Goal: Transaction & Acquisition: Purchase product/service

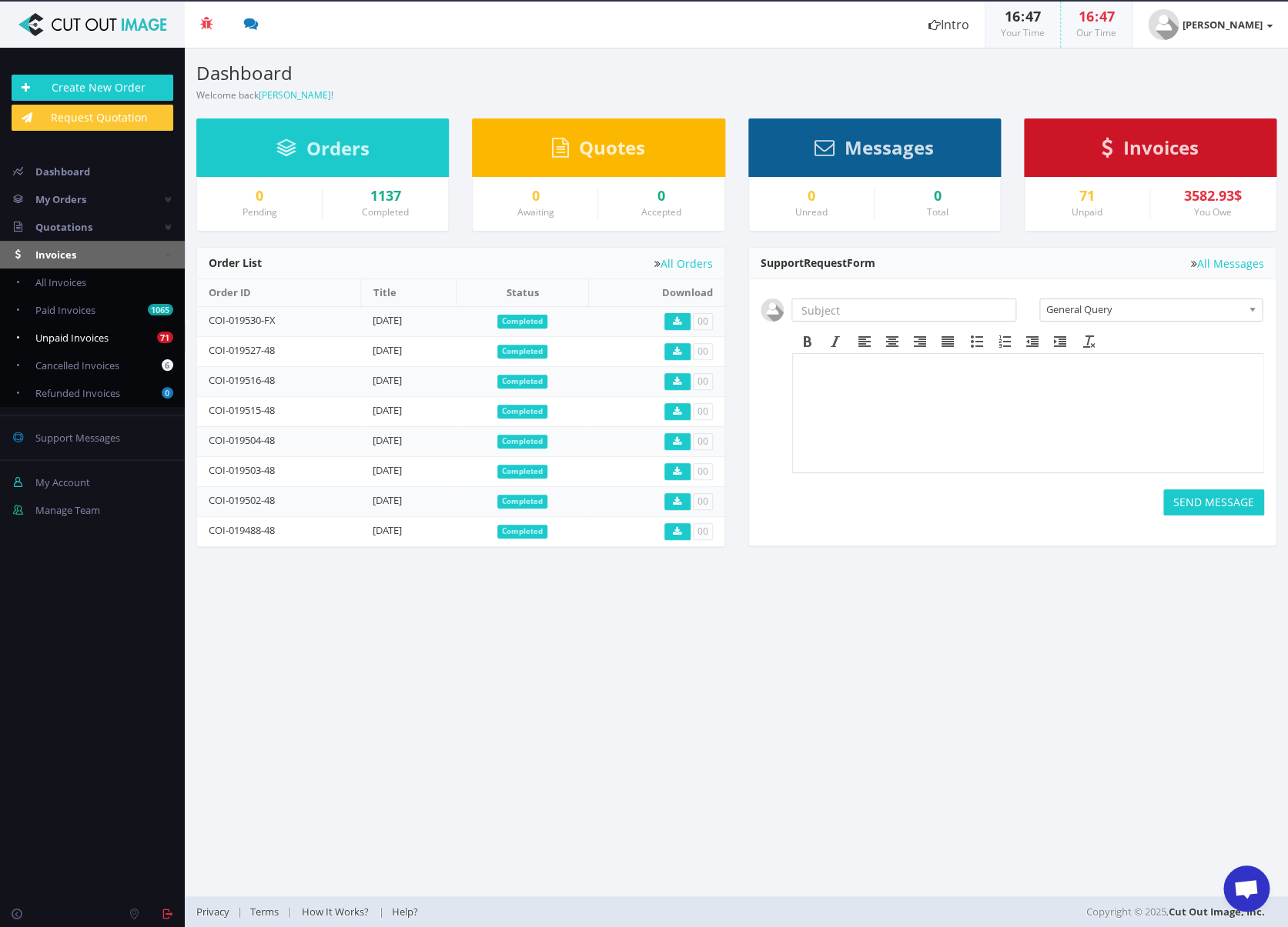
click at [94, 336] on span "Unpaid Invoices" at bounding box center [72, 338] width 73 height 14
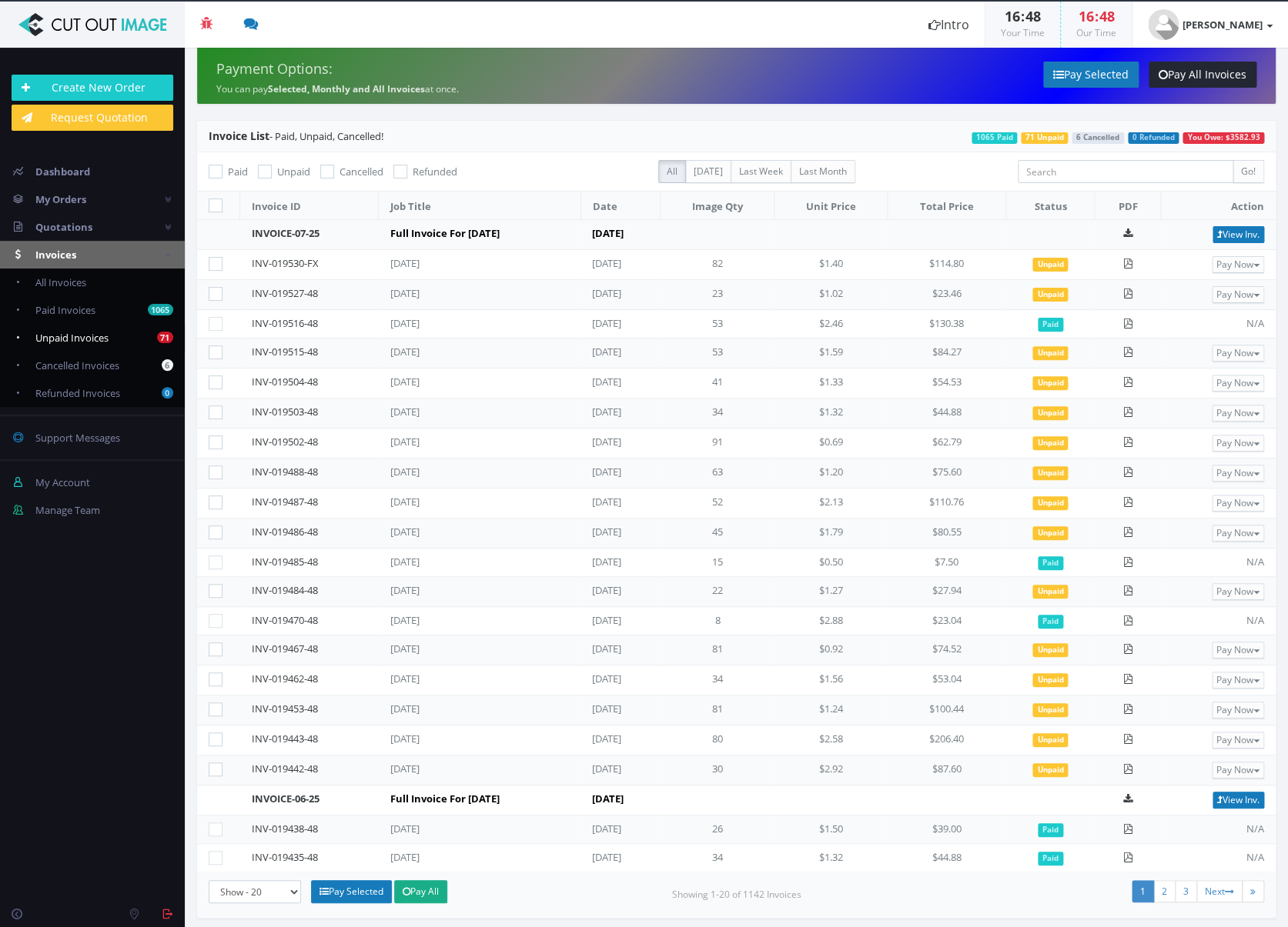
click at [101, 338] on span "Unpaid Invoices" at bounding box center [72, 338] width 73 height 14
checkbox input "true"
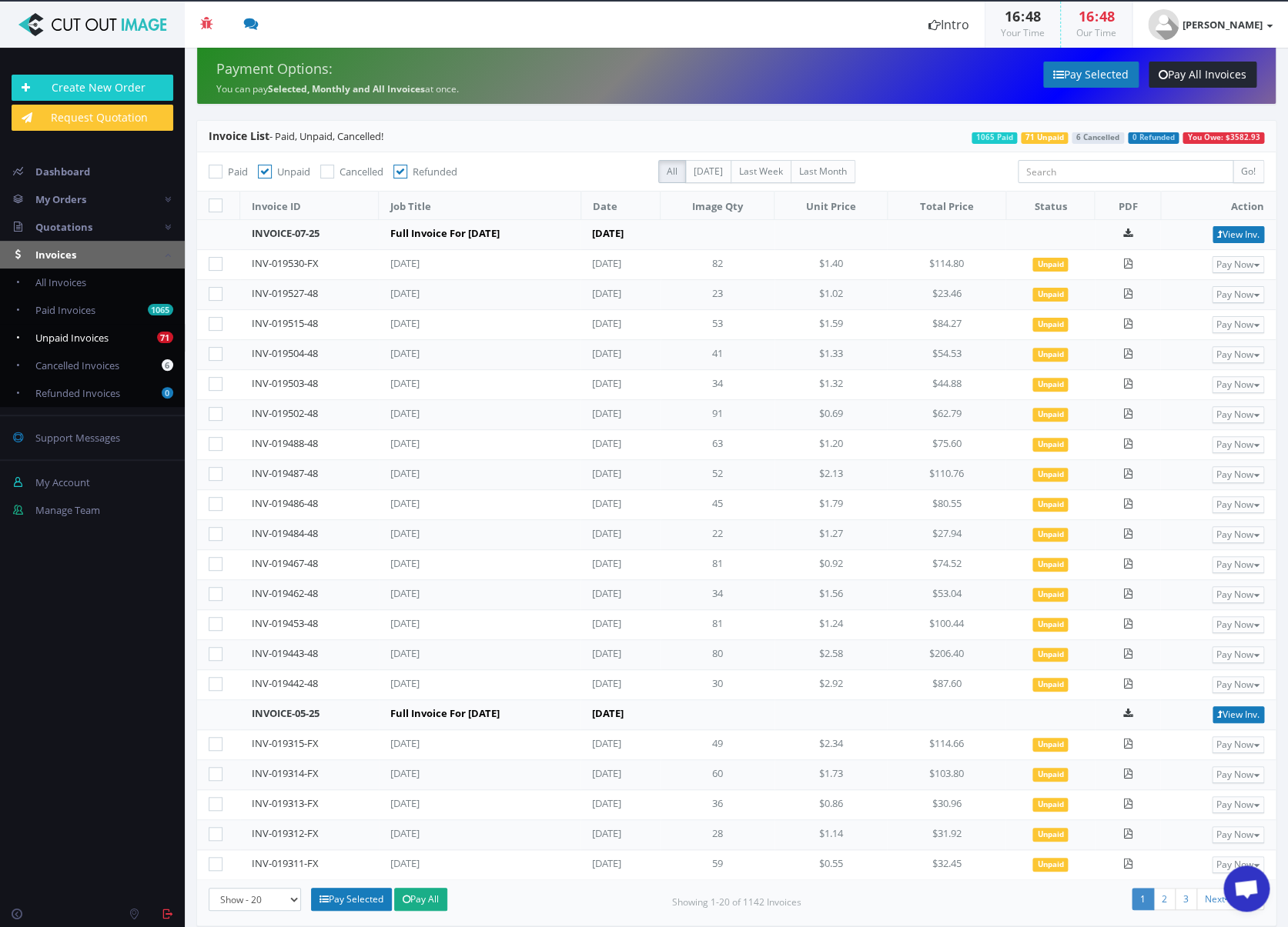
scroll to position [13, 0]
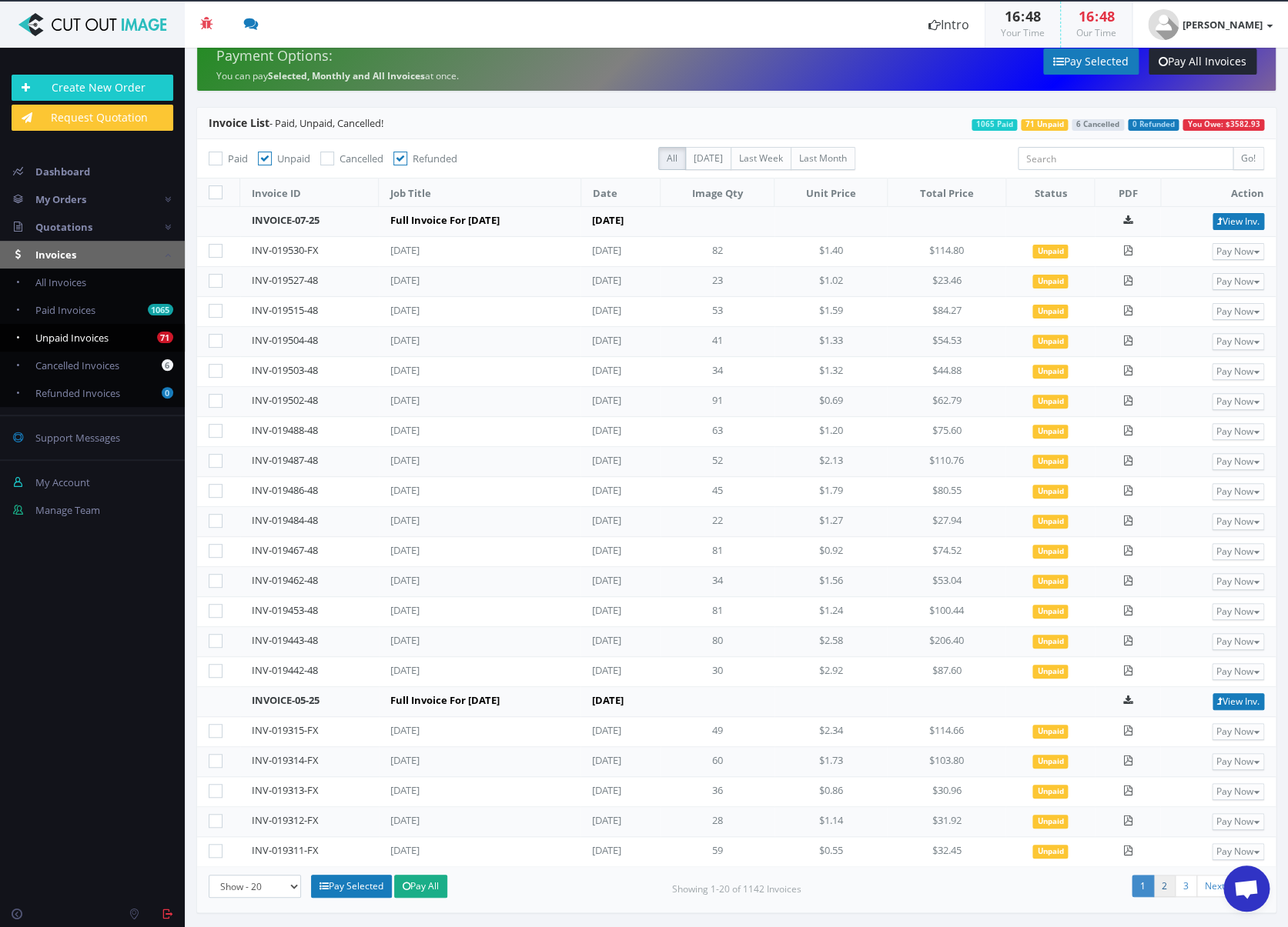
click at [1159, 885] on link "2" at bounding box center [1164, 885] width 22 height 22
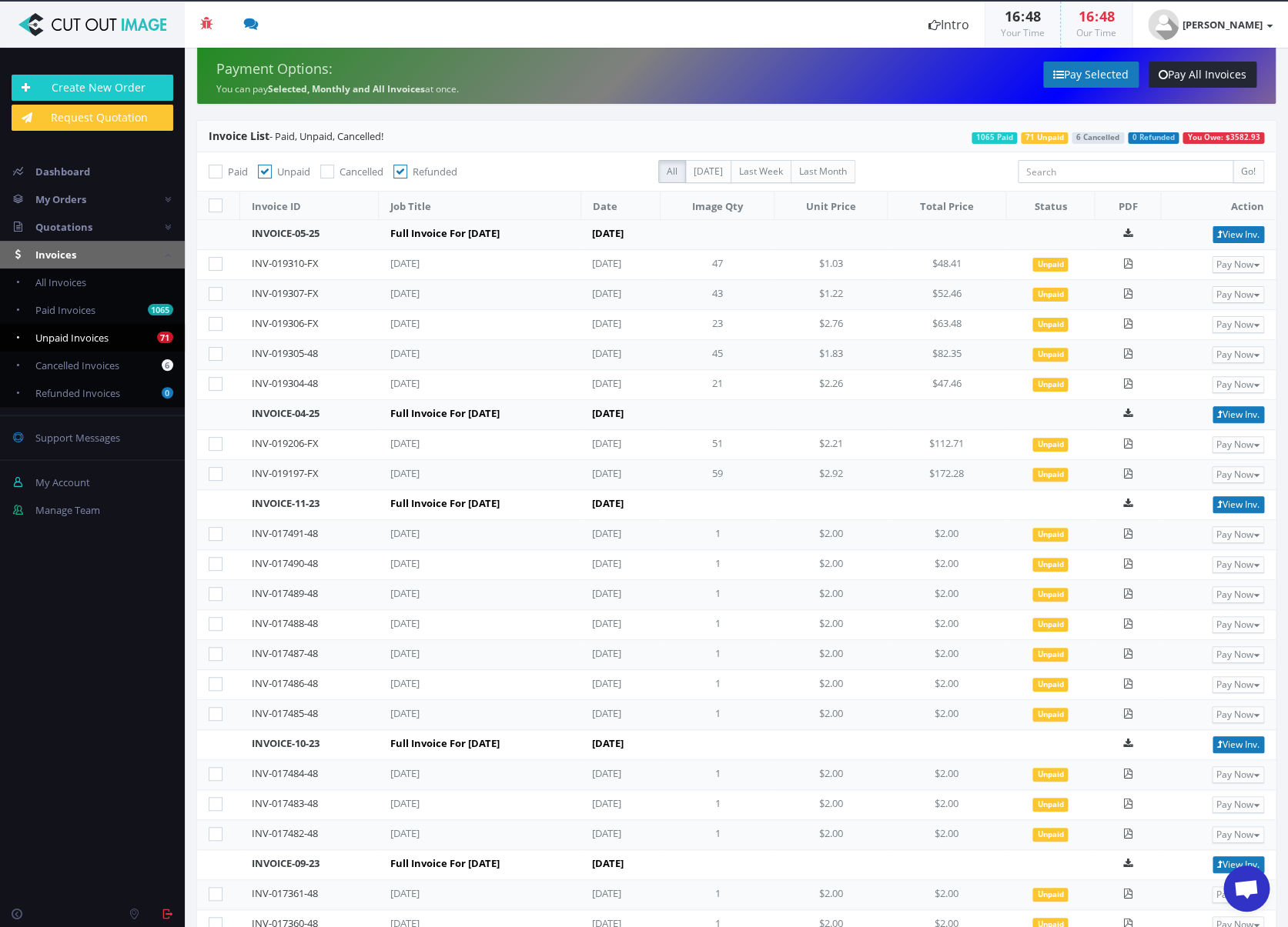
scroll to position [103, 0]
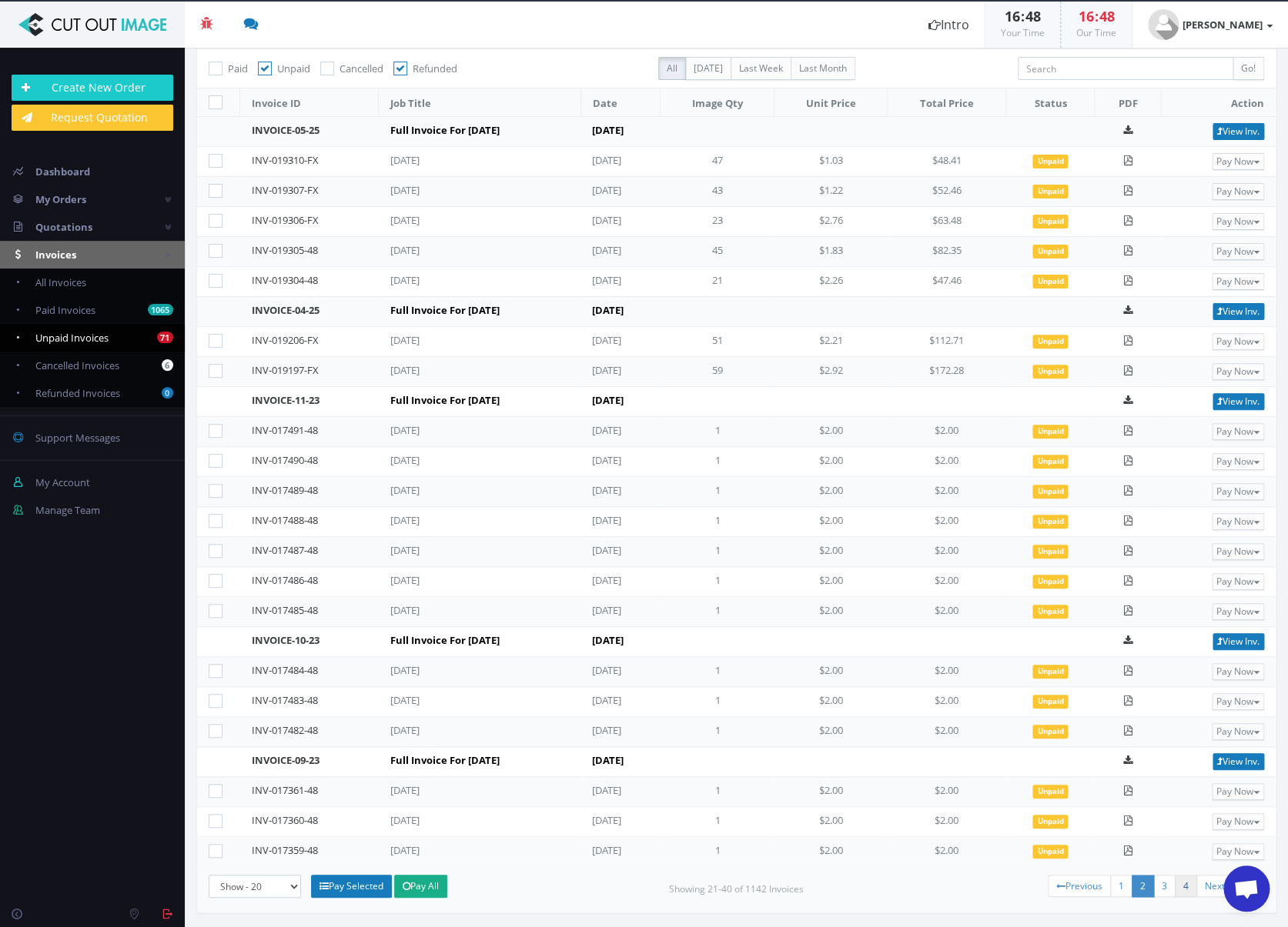
click at [1181, 888] on link "4" at bounding box center [1185, 885] width 22 height 22
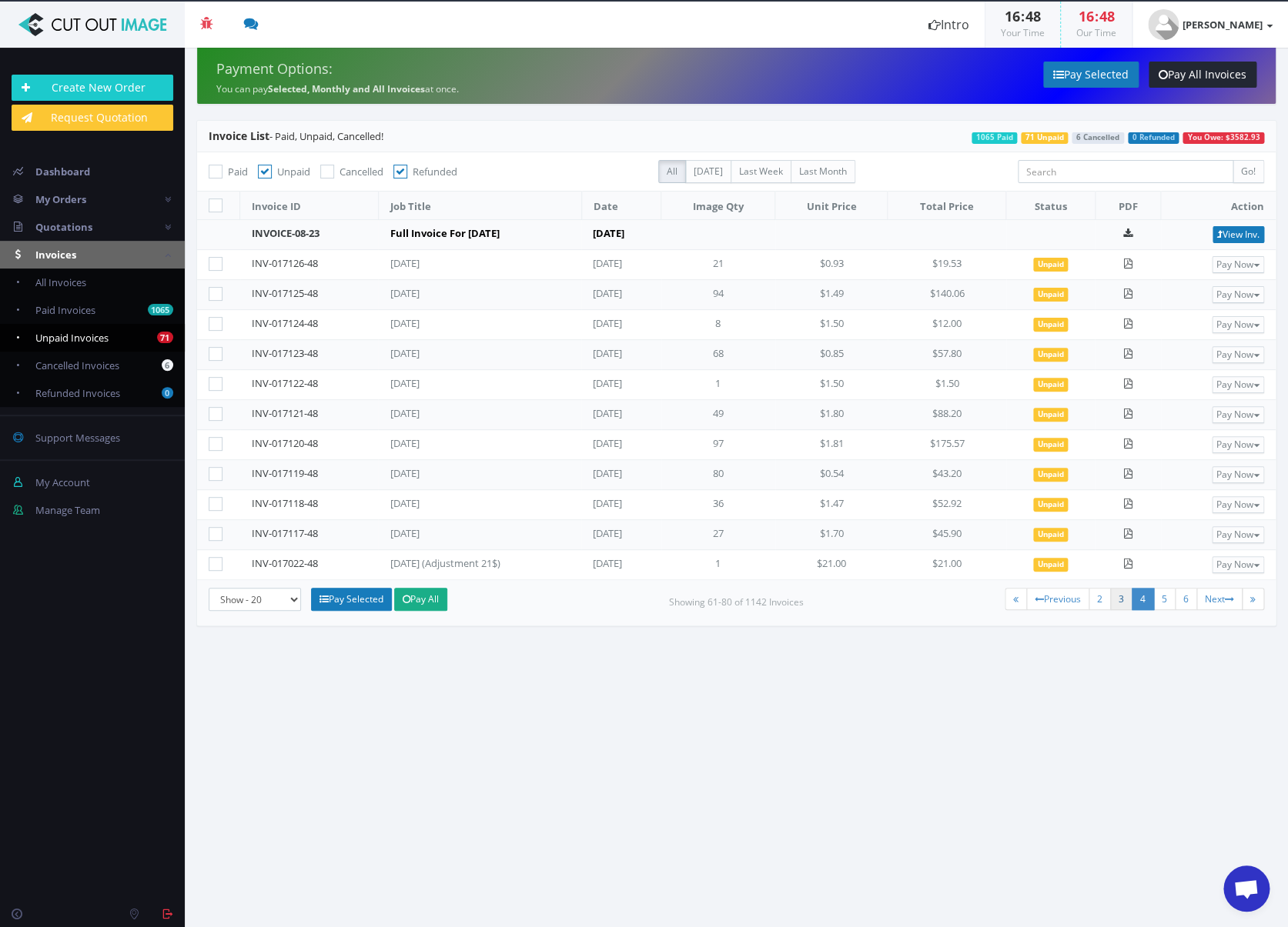
click at [1123, 597] on link "3" at bounding box center [1121, 598] width 22 height 22
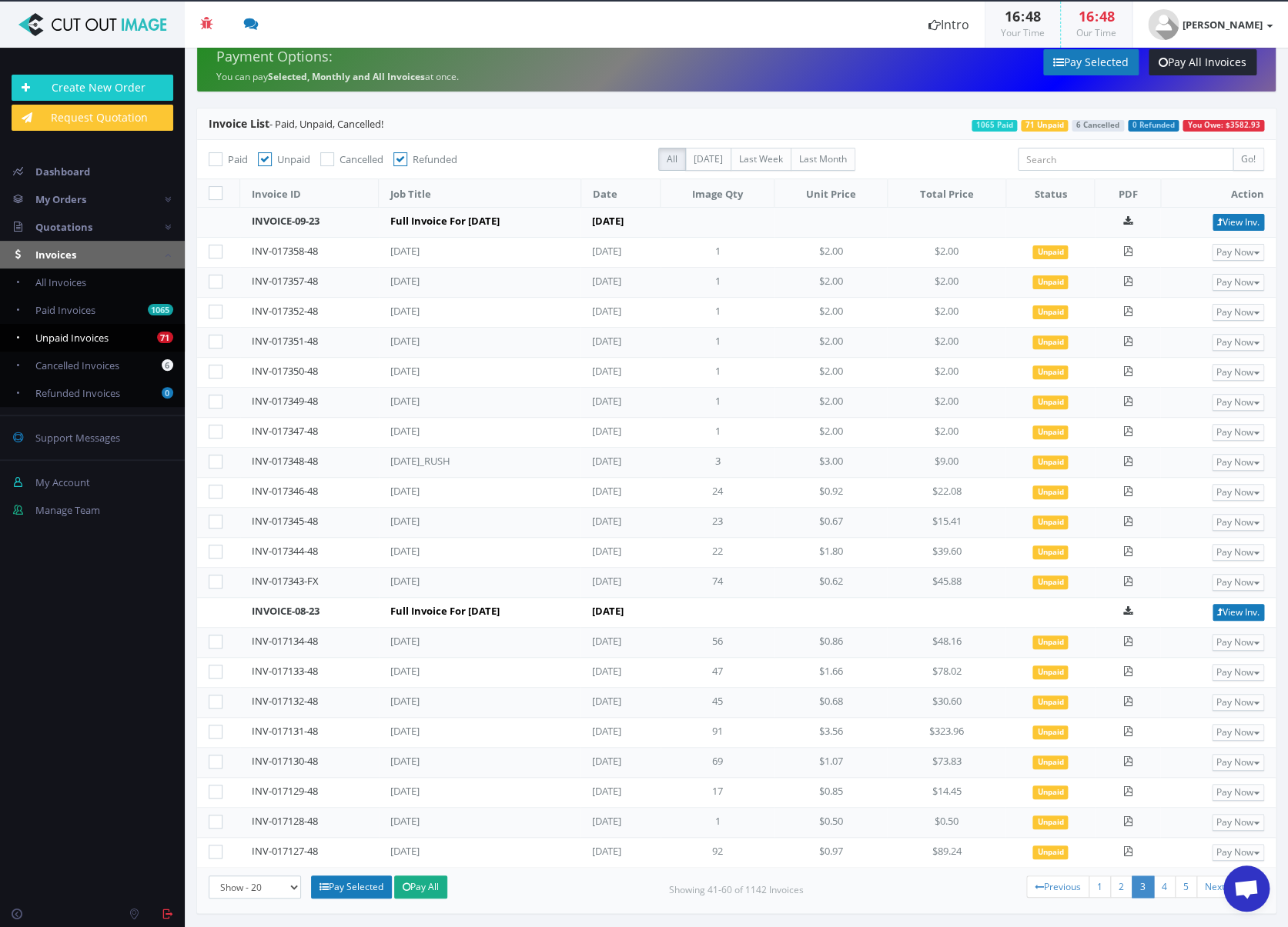
scroll to position [1, 0]
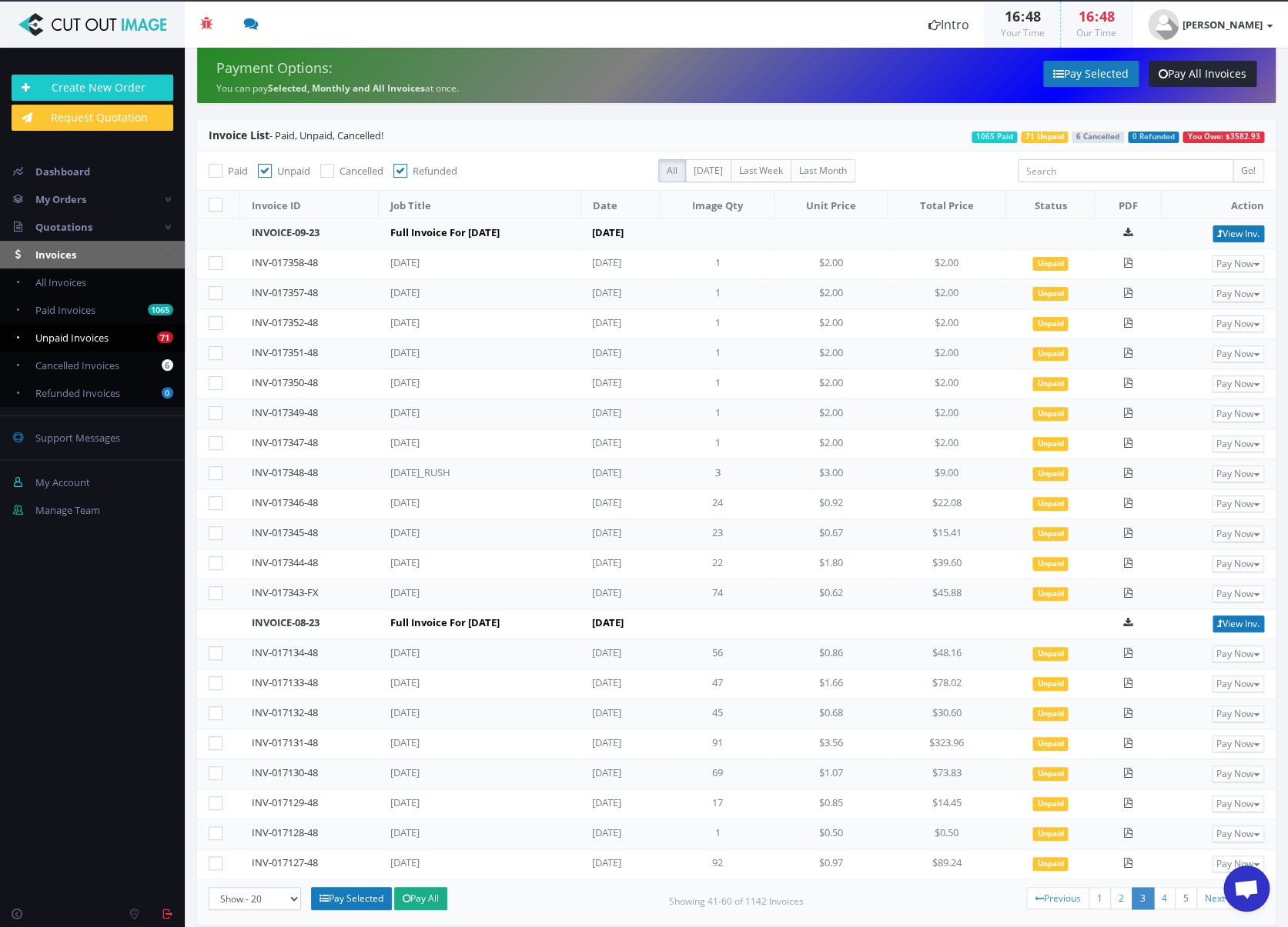
click at [213, 588] on icon at bounding box center [215, 593] width 14 height 14
click at [213, 588] on input"] "checkbox" at bounding box center [217, 593] width 10 height 10
checkbox input"] "true"
click at [217, 559] on icon at bounding box center [215, 563] width 14 height 14
click at [217, 559] on input"] "checkbox" at bounding box center [217, 564] width 10 height 10
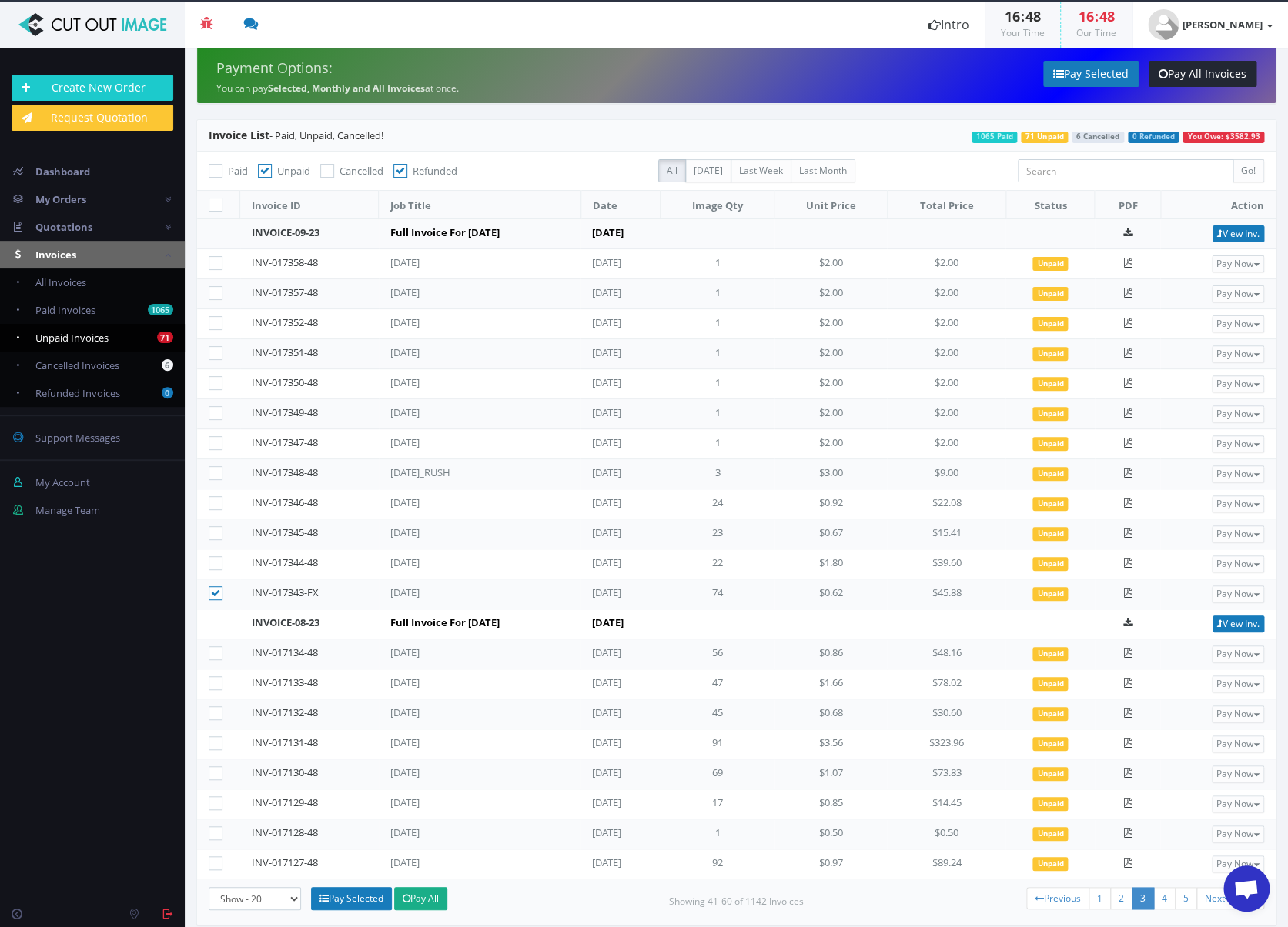
checkbox input"] "true"
click at [215, 536] on icon at bounding box center [215, 533] width 14 height 14
click at [215, 536] on input"] "checkbox" at bounding box center [217, 534] width 10 height 10
checkbox input"] "true"
click at [219, 496] on icon at bounding box center [215, 503] width 14 height 14
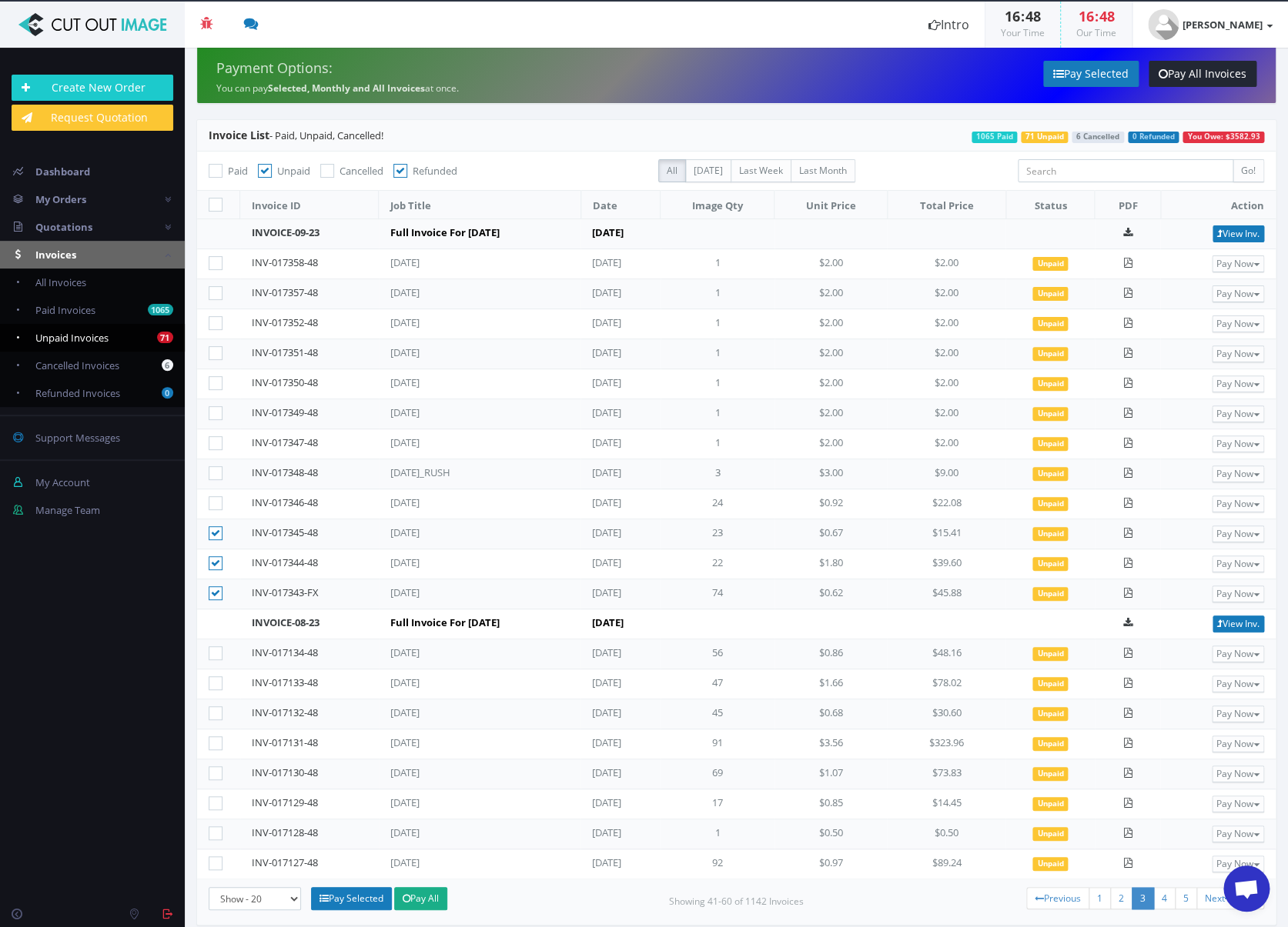
click at [219, 499] on input"] "checkbox" at bounding box center [217, 504] width 10 height 10
checkbox input"] "true"
click at [220, 466] on icon at bounding box center [215, 473] width 14 height 14
click at [220, 469] on input"] "checkbox" at bounding box center [217, 474] width 10 height 10
checkbox input"] "true"
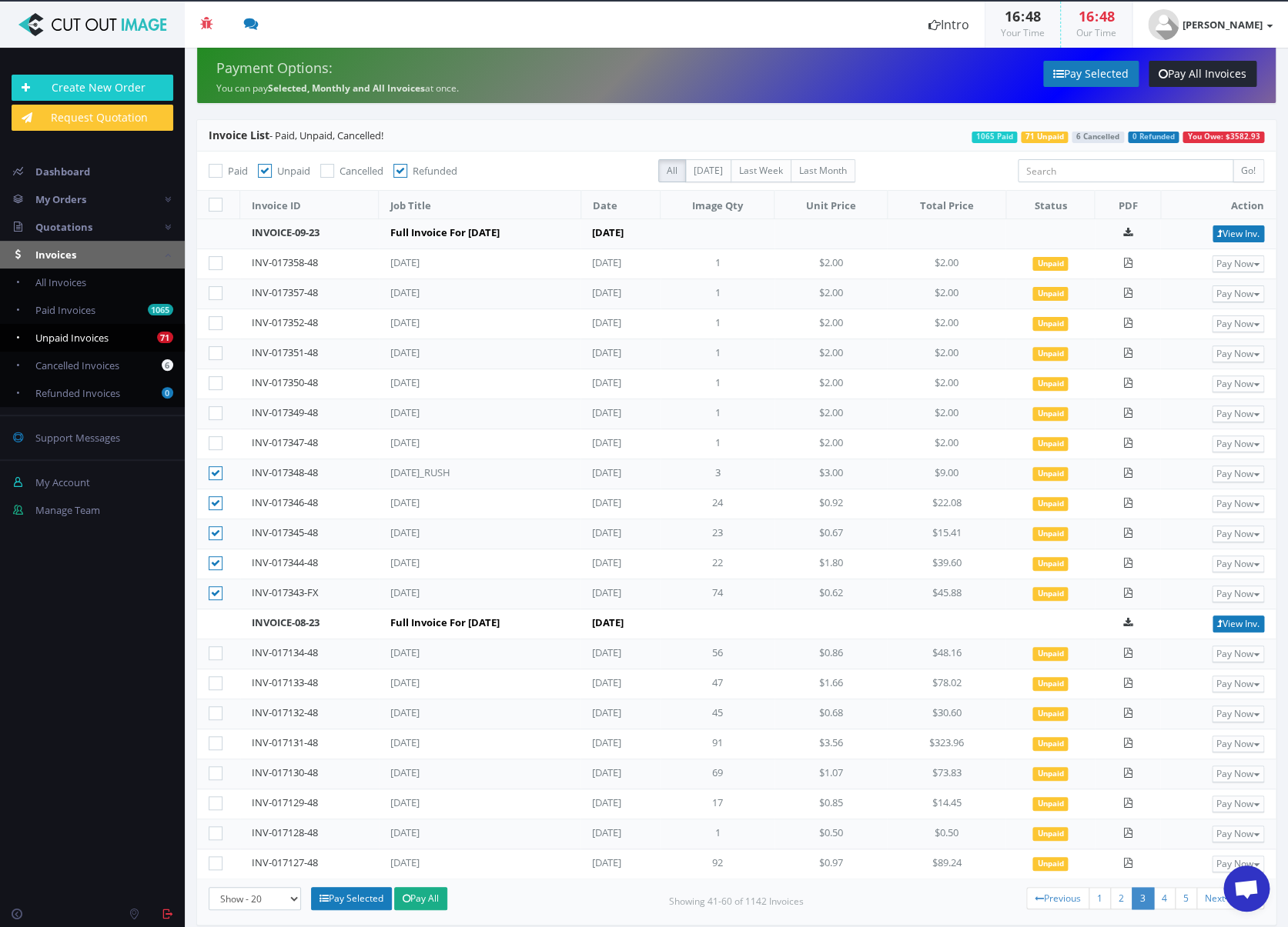
click at [218, 437] on icon at bounding box center [215, 443] width 14 height 14
click at [218, 439] on input"] "checkbox" at bounding box center [217, 444] width 10 height 10
checkbox input"] "true"
click at [218, 409] on icon at bounding box center [215, 413] width 14 height 14
click at [218, 409] on input"] "checkbox" at bounding box center [217, 413] width 10 height 10
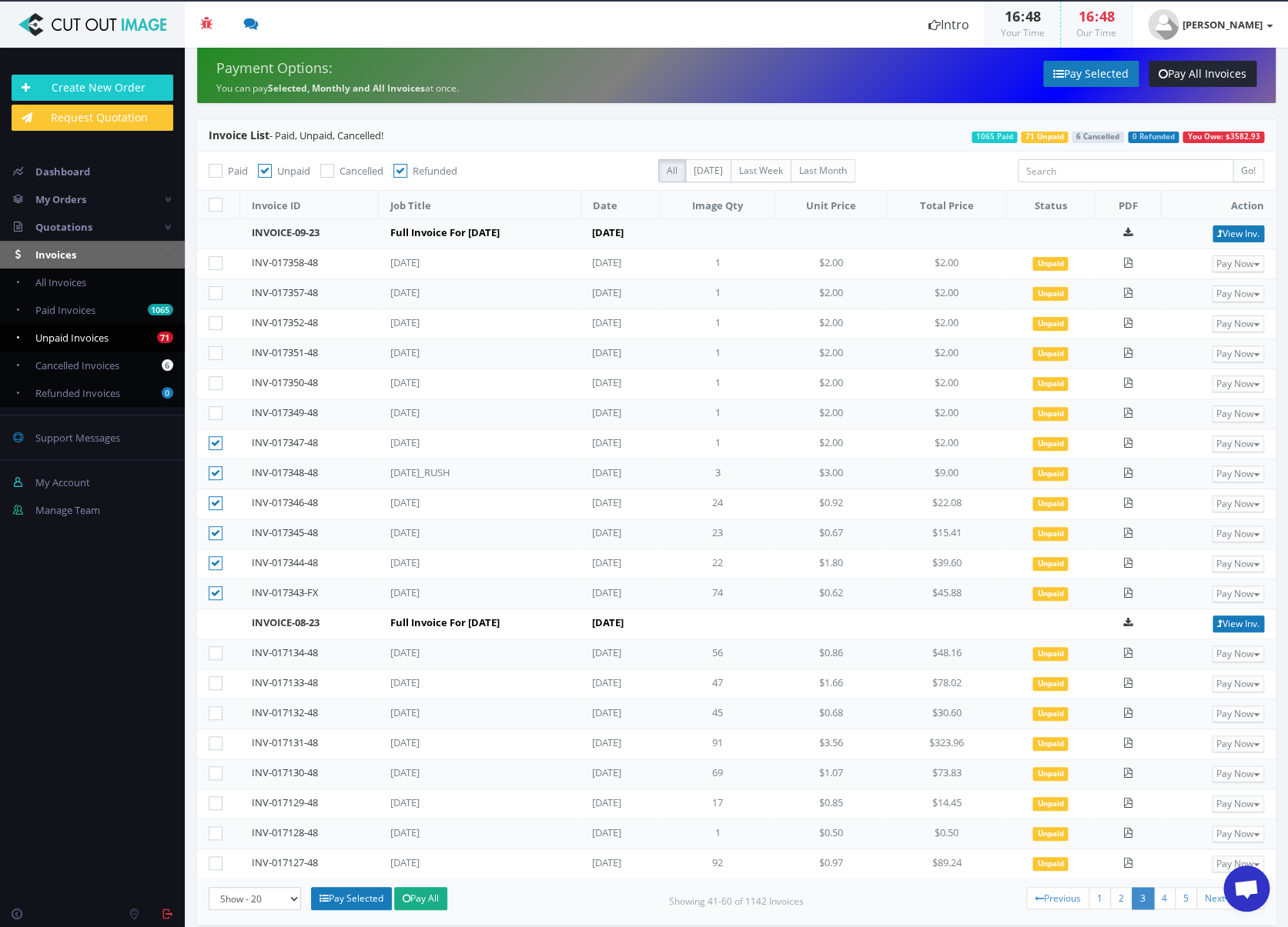
checkbox input"] "true"
click at [219, 378] on icon at bounding box center [215, 383] width 14 height 14
click at [219, 378] on input"] "checkbox" at bounding box center [217, 383] width 10 height 10
checkbox input"] "true"
drag, startPoint x: 215, startPoint y: 343, endPoint x: 218, endPoint y: 316, distance: 27.2
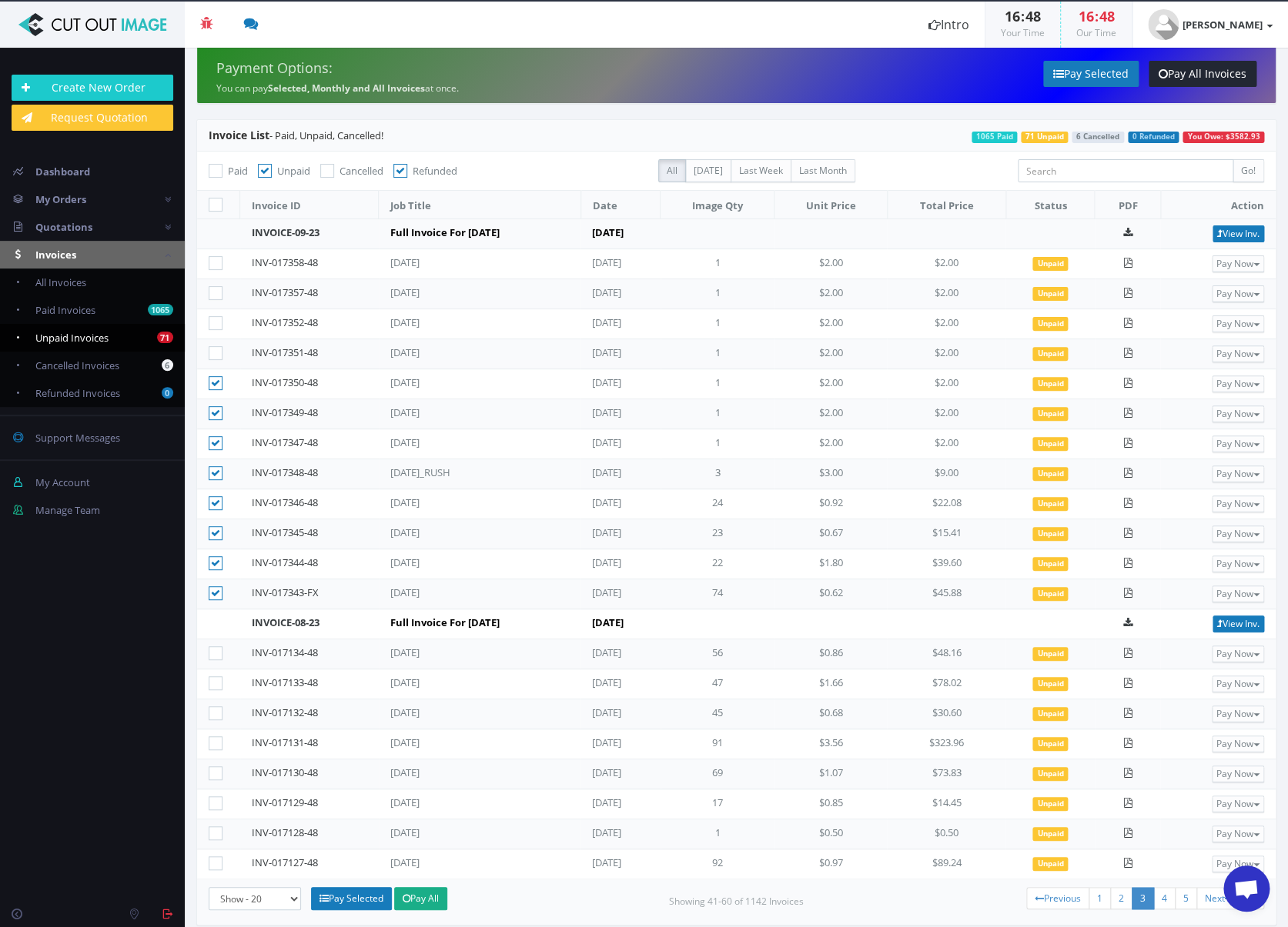
click at [216, 342] on td at bounding box center [218, 354] width 43 height 30
click at [218, 316] on label at bounding box center [218, 323] width 20 height 15
click at [218, 318] on input"] "checkbox" at bounding box center [217, 323] width 10 height 10
checkbox input"] "true"
drag, startPoint x: 215, startPoint y: 348, endPoint x: 214, endPoint y: 337, distance: 11.0
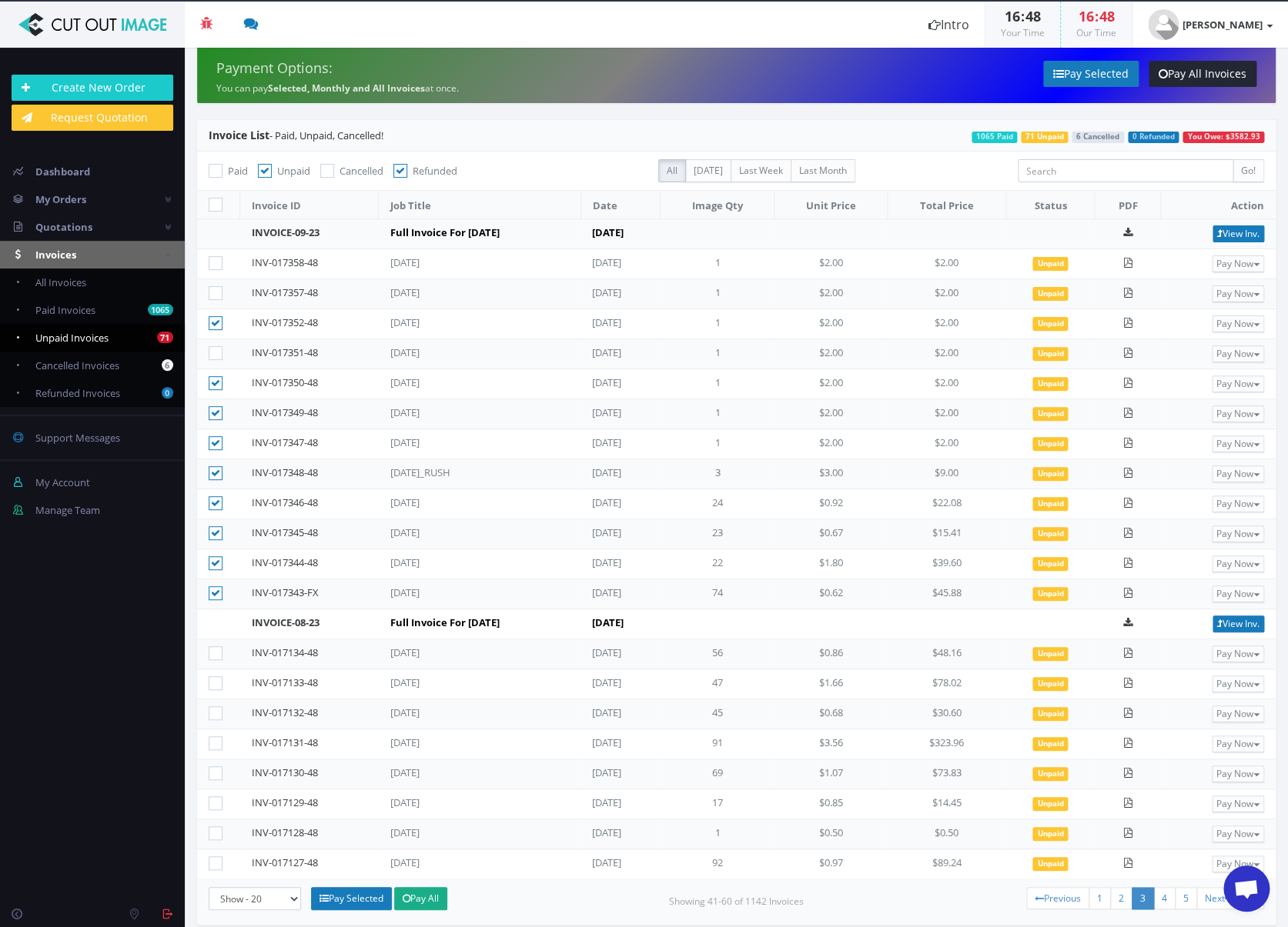
click at [214, 347] on icon at bounding box center [215, 353] width 14 height 14
click at [214, 291] on icon at bounding box center [215, 293] width 14 height 14
click at [214, 291] on input"] "checkbox" at bounding box center [217, 294] width 10 height 10
checkbox input"] "true"
click at [217, 258] on icon at bounding box center [215, 263] width 14 height 14
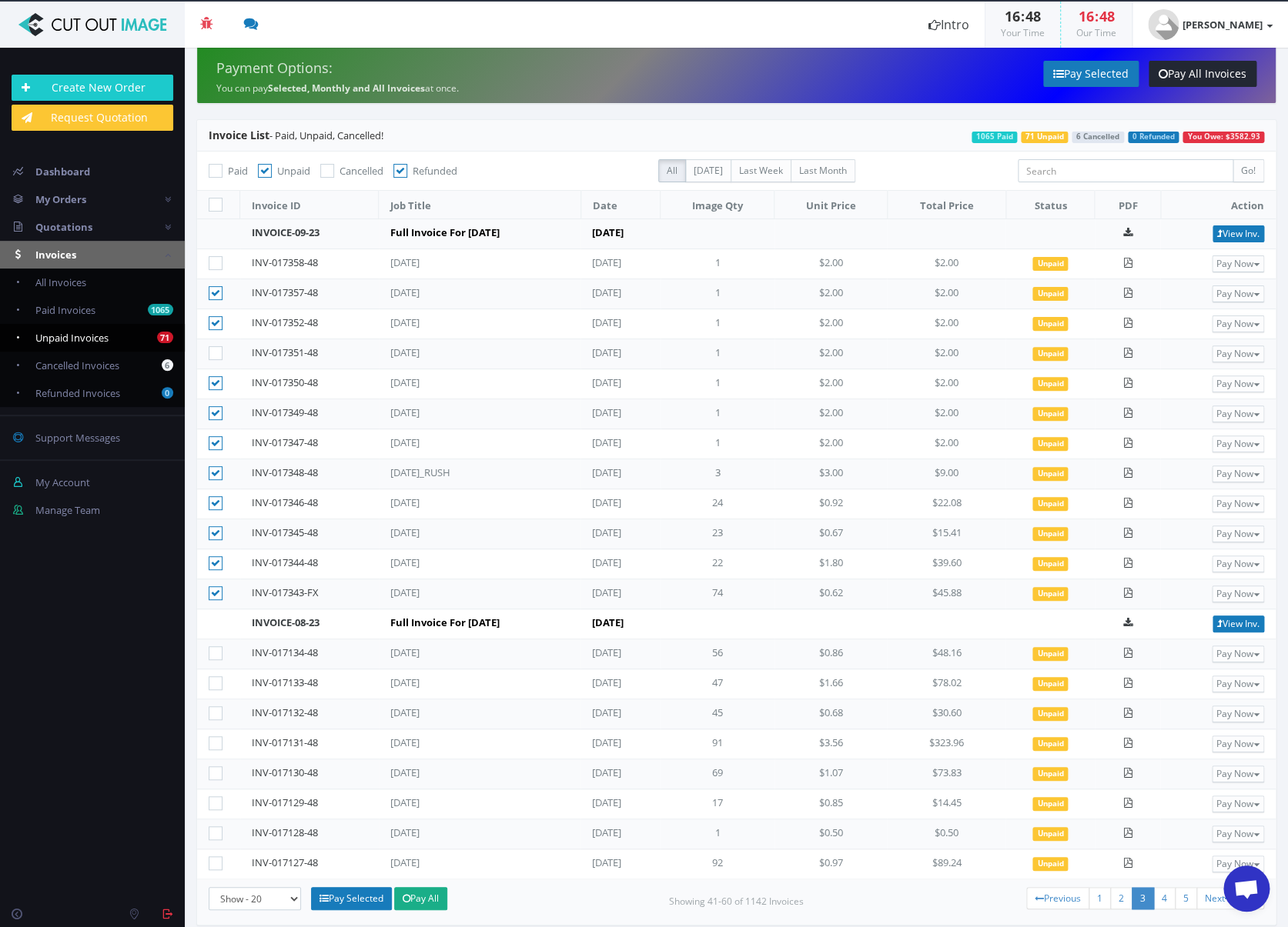
click at [217, 259] on input"] "checkbox" at bounding box center [217, 264] width 10 height 10
checkbox input"] "true"
click at [212, 352] on icon at bounding box center [215, 353] width 14 height 14
click at [212, 352] on input"] "checkbox" at bounding box center [217, 353] width 10 height 10
checkbox input"] "true"
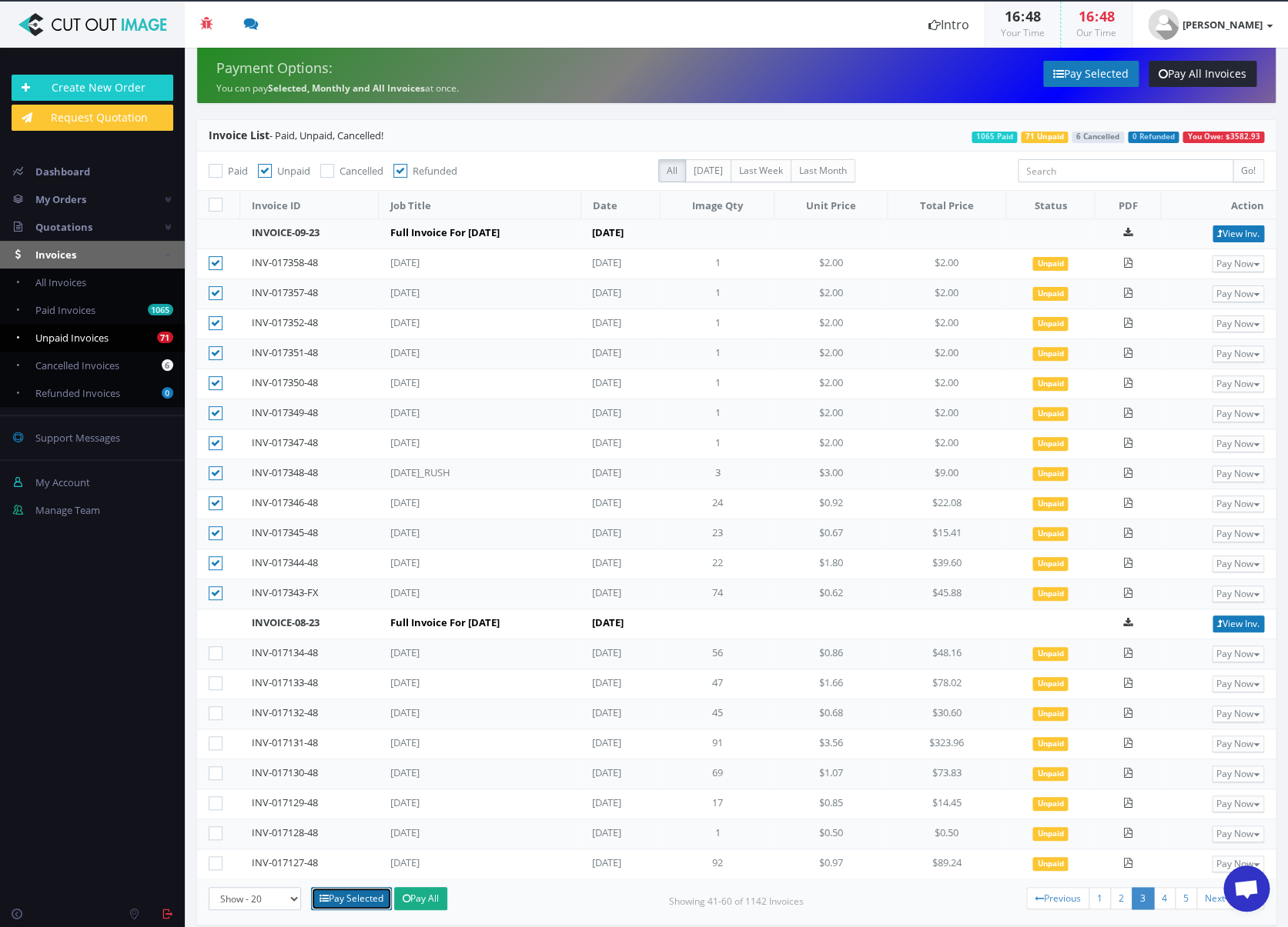
click at [344, 903] on link "Pay Selected" at bounding box center [351, 899] width 81 height 23
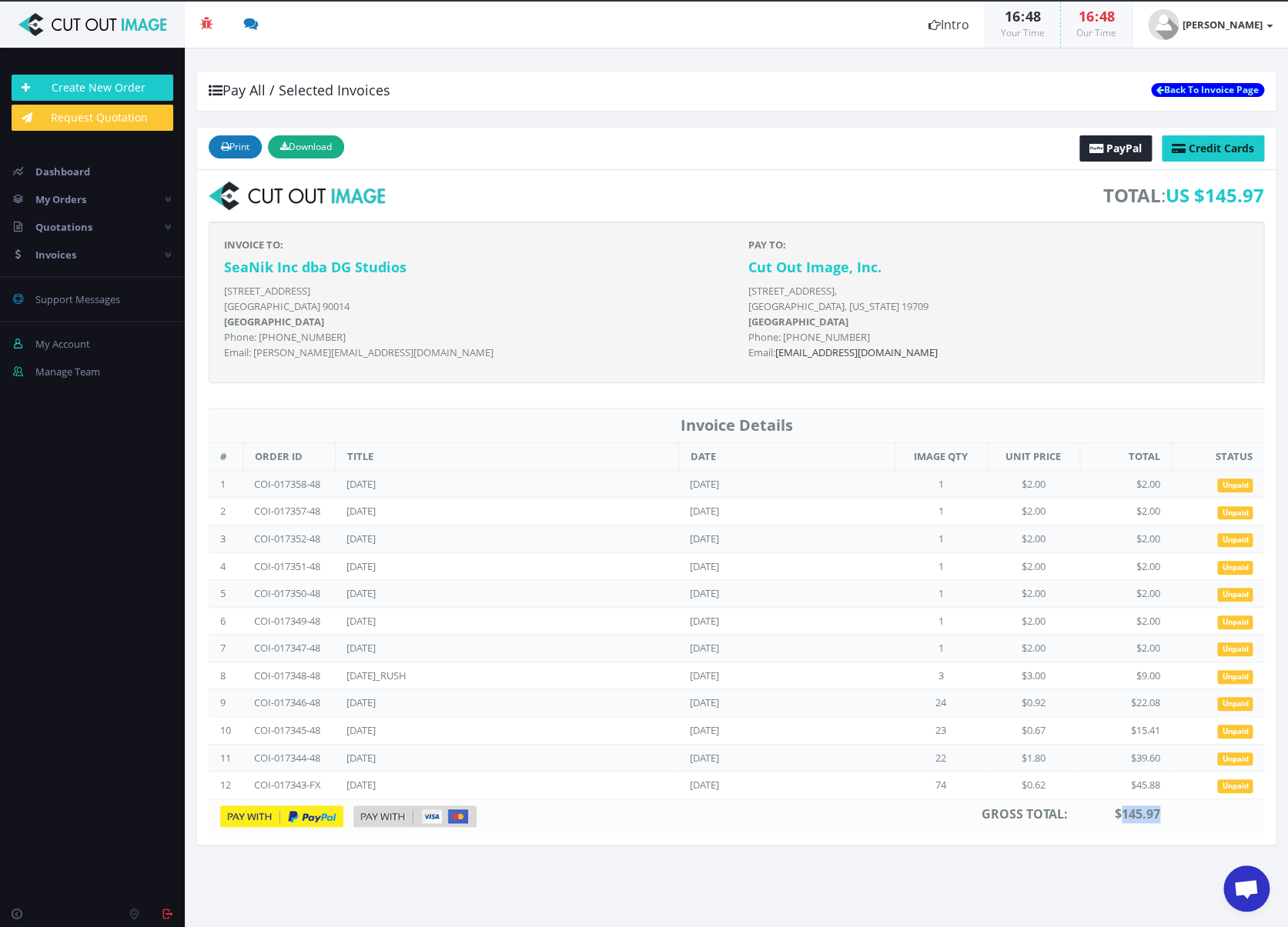
drag, startPoint x: 1167, startPoint y: 818, endPoint x: 1124, endPoint y: 818, distance: 43.0
click at [1124, 818] on td "$ 145.97" at bounding box center [1125, 816] width 92 height 35
copy span "145.97"
click at [1111, 150] on span "PayPal" at bounding box center [1124, 148] width 35 height 15
